Goal: Task Accomplishment & Management: Use online tool/utility

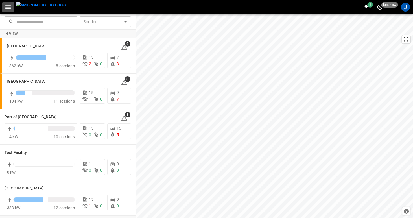
click at [6, 7] on icon "button" at bounding box center [7, 7] width 5 height 4
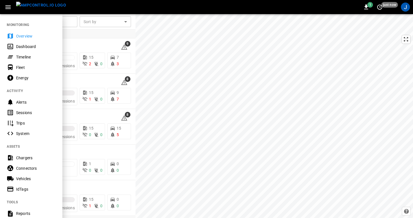
click at [16, 50] on div "Dashboard" at bounding box center [31, 46] width 62 height 10
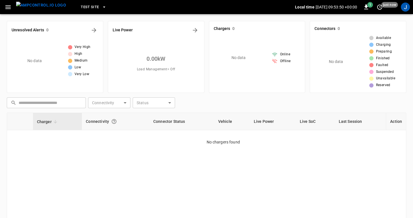
click at [89, 8] on button "test site" at bounding box center [94, 7] width 30 height 11
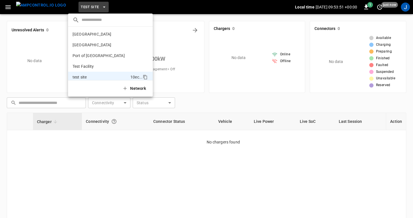
scroll to position [15, 0]
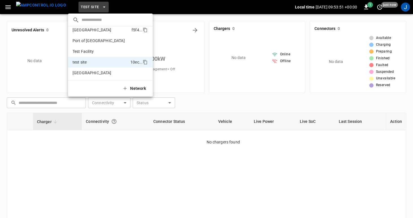
click at [89, 30] on p "Port of Barcelona" at bounding box center [101, 30] width 57 height 6
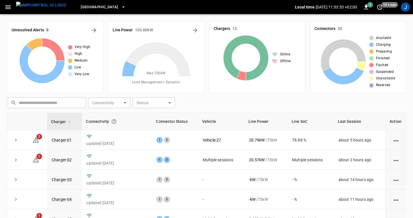
click at [8, 6] on icon "button" at bounding box center [8, 7] width 7 height 7
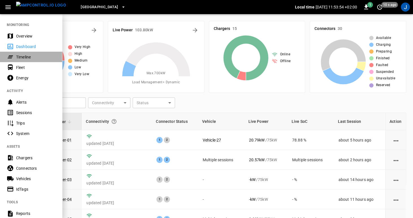
click at [18, 57] on div "Timeline" at bounding box center [35, 57] width 39 height 6
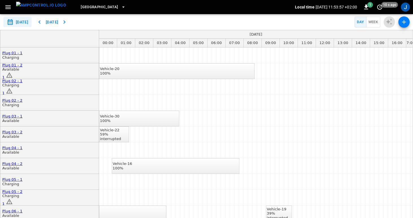
click at [6, 7] on icon "button" at bounding box center [7, 7] width 5 height 4
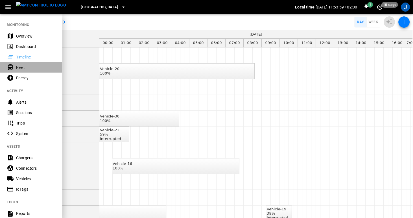
click at [17, 67] on div "Fleet" at bounding box center [35, 68] width 39 height 6
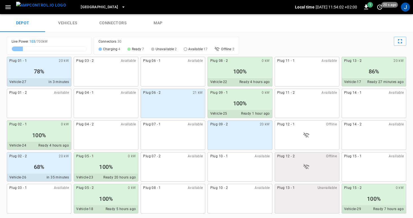
click at [42, 70] on div "78%" at bounding box center [39, 71] width 64 height 9
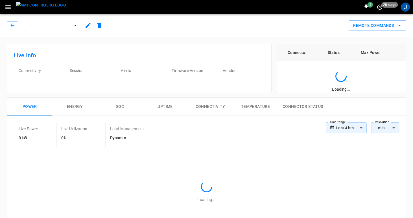
type input "**********"
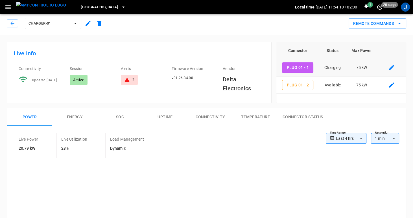
scroll to position [5, 0]
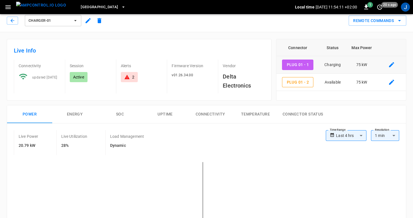
click at [307, 63] on button "Plug 01 - 1" at bounding box center [297, 65] width 31 height 10
click at [306, 83] on button "Plug 01 - 2" at bounding box center [297, 82] width 31 height 10
click at [302, 63] on button "Plug 01 - 1" at bounding box center [297, 65] width 31 height 10
type input "**********"
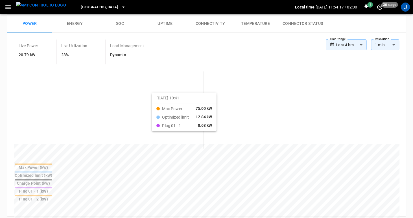
scroll to position [101, 0]
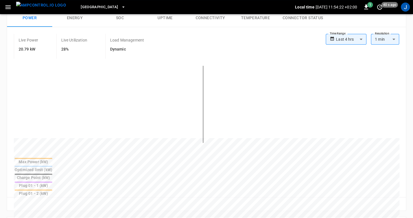
click at [52, 190] on div at bounding box center [34, 190] width 38 height 1
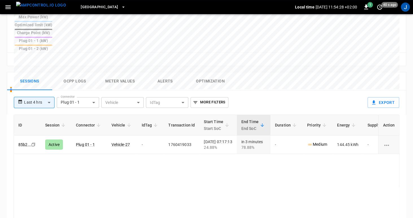
scroll to position [255, 0]
